Goal: Navigation & Orientation: Find specific page/section

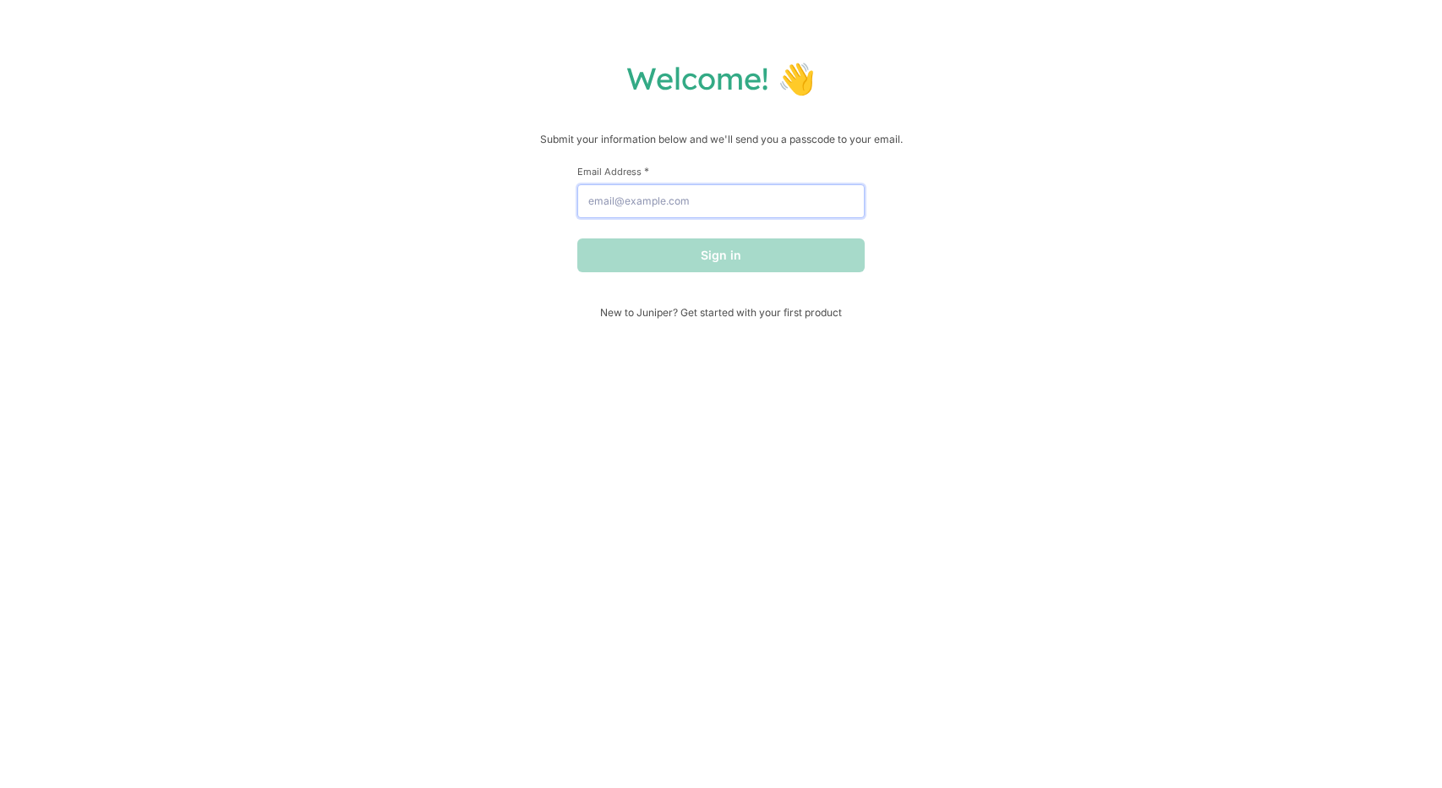
click at [710, 190] on input "Email Address *" at bounding box center [720, 201] width 287 height 34
type input "[EMAIL_ADDRESS][DOMAIN_NAME]"
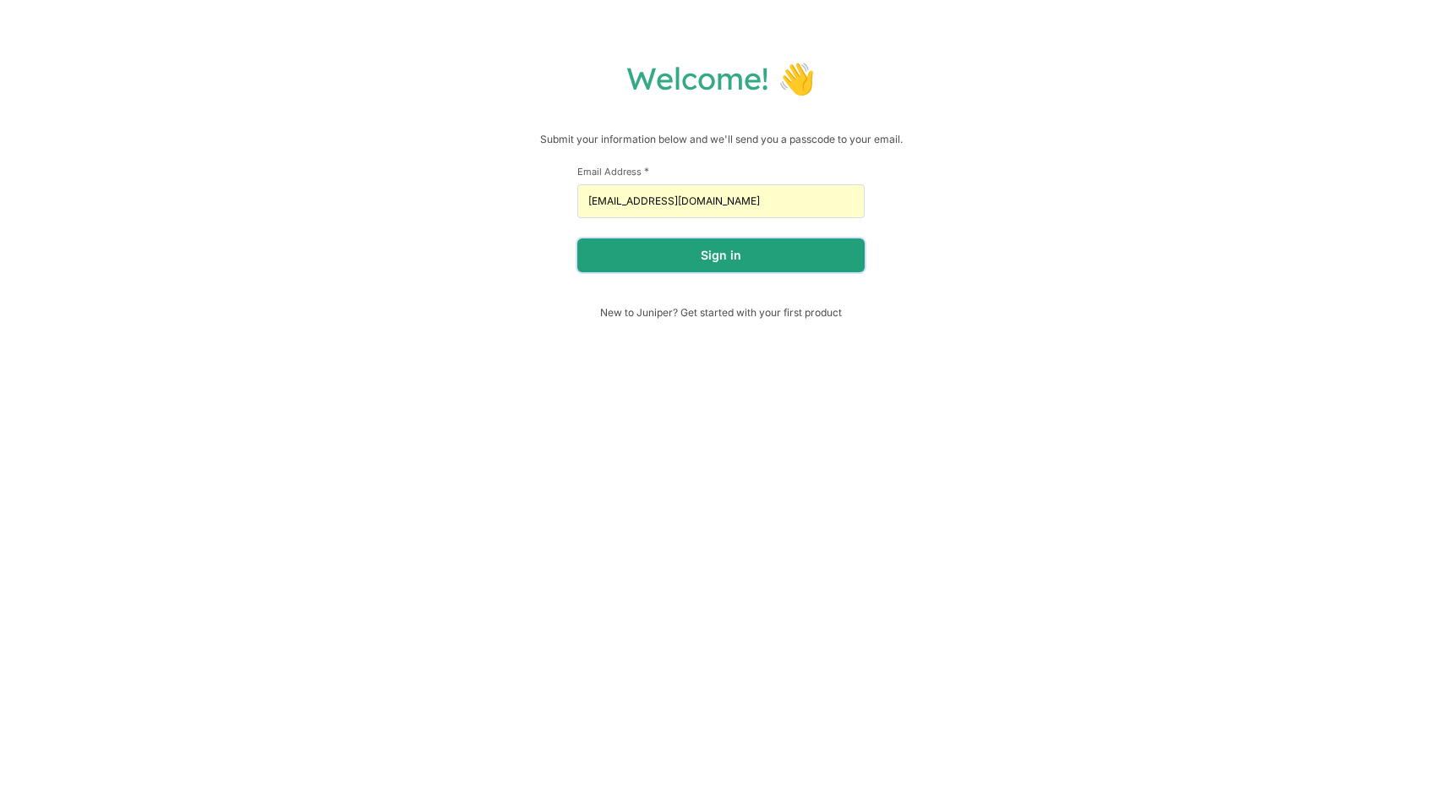
click at [710, 259] on button "Sign in" at bounding box center [720, 255] width 287 height 34
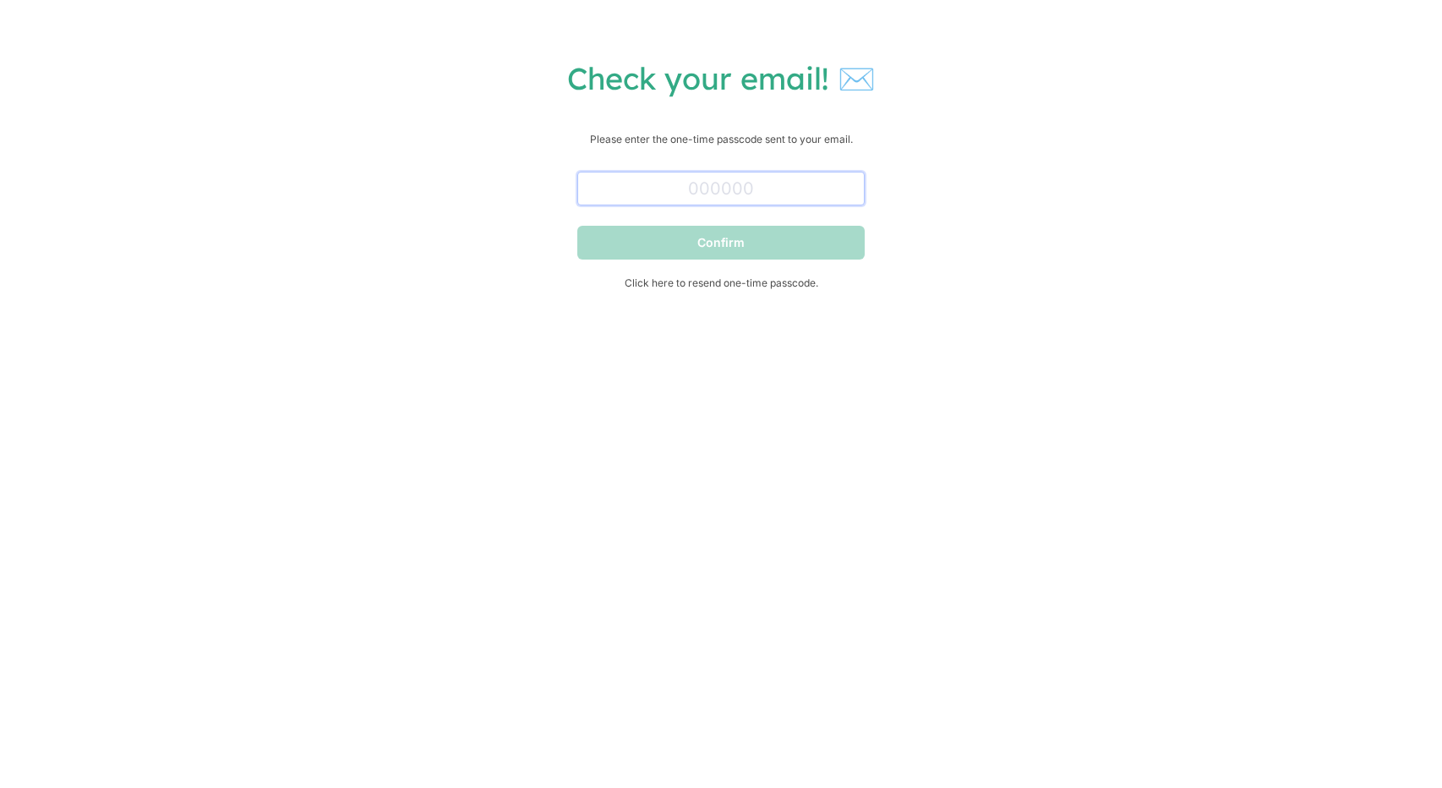
click at [636, 185] on input "text" at bounding box center [720, 189] width 287 height 34
paste input "200724"
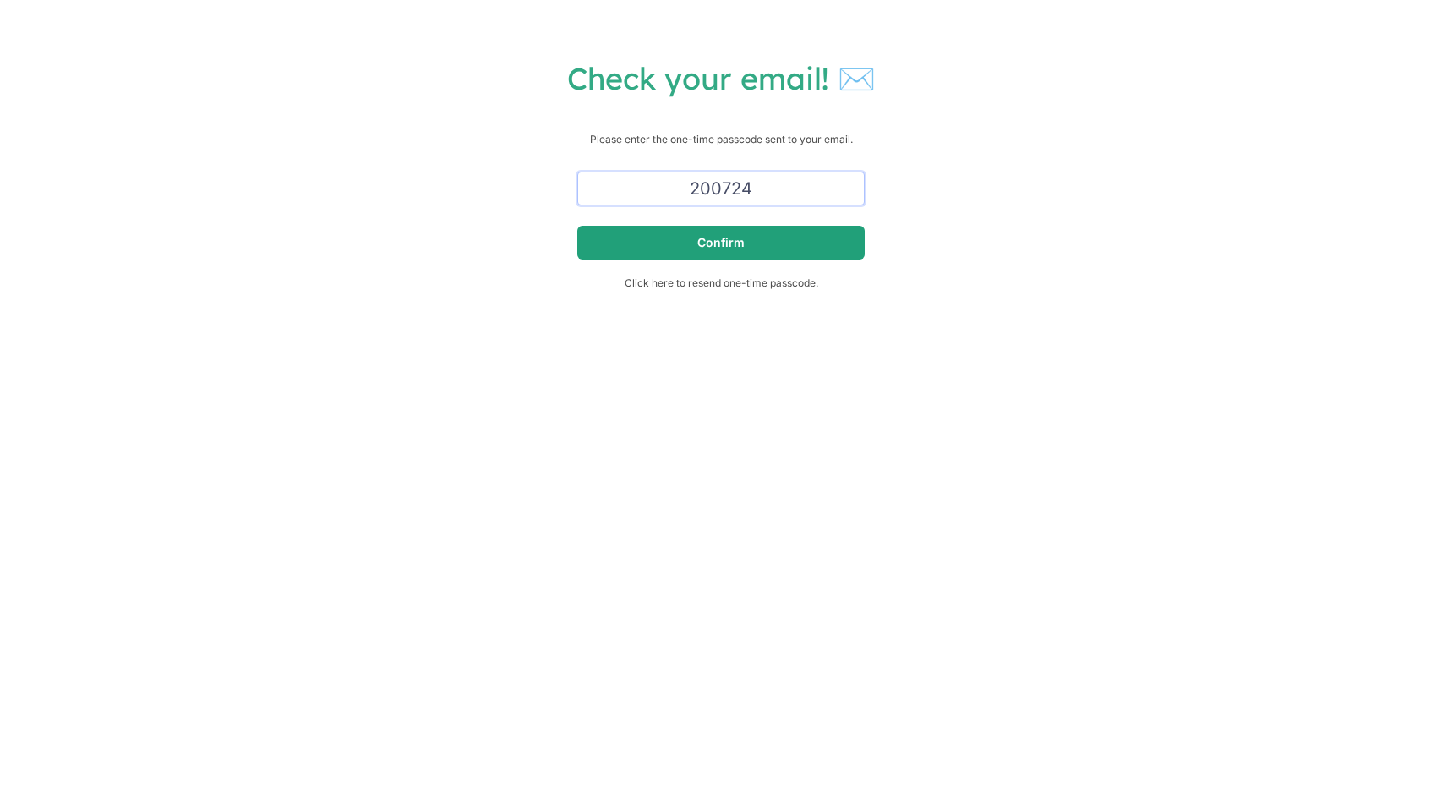
type input "200724"
click at [691, 244] on button "Confirm" at bounding box center [720, 243] width 287 height 34
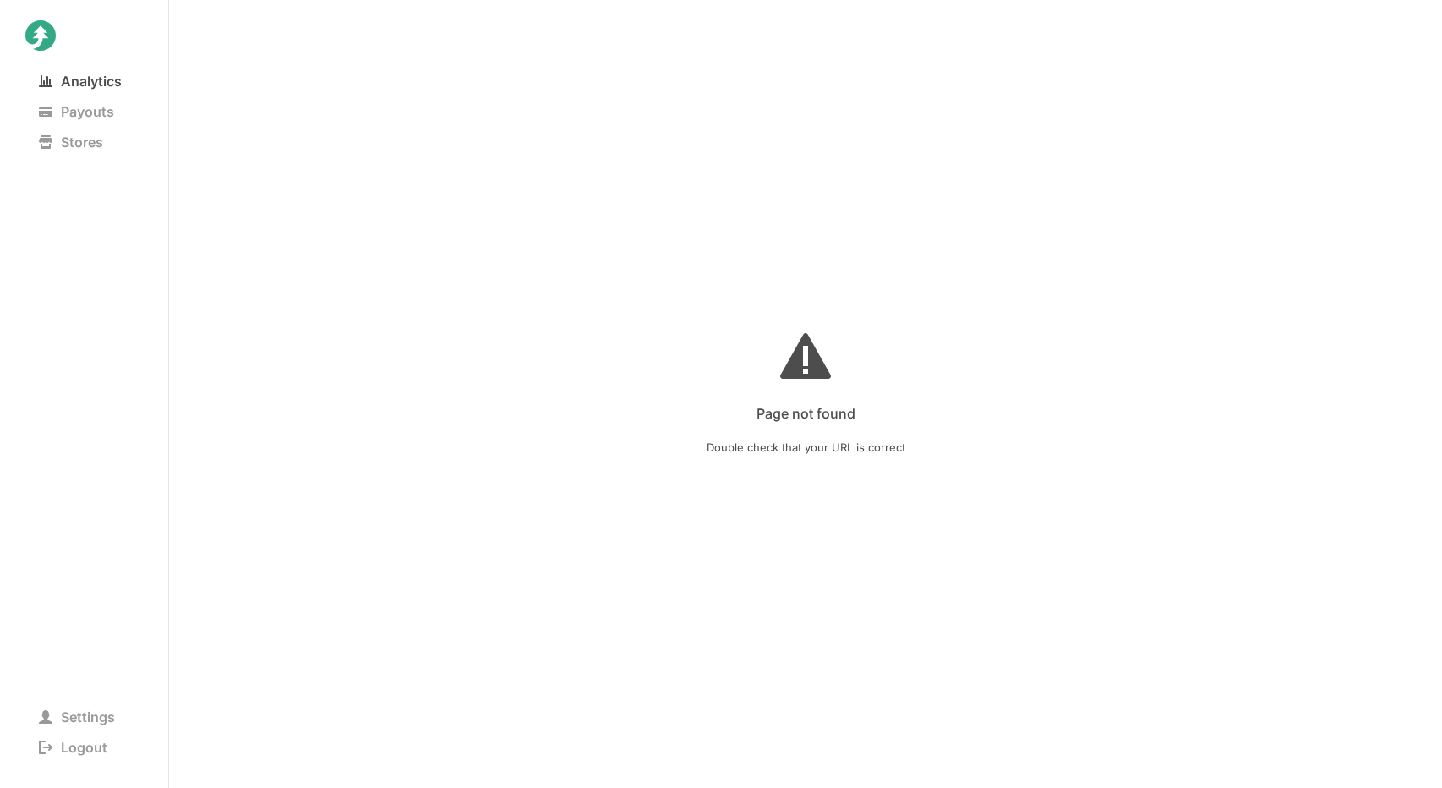
click at [81, 80] on span "Analytics" at bounding box center [80, 81] width 110 height 24
